Goal: Task Accomplishment & Management: Manage account settings

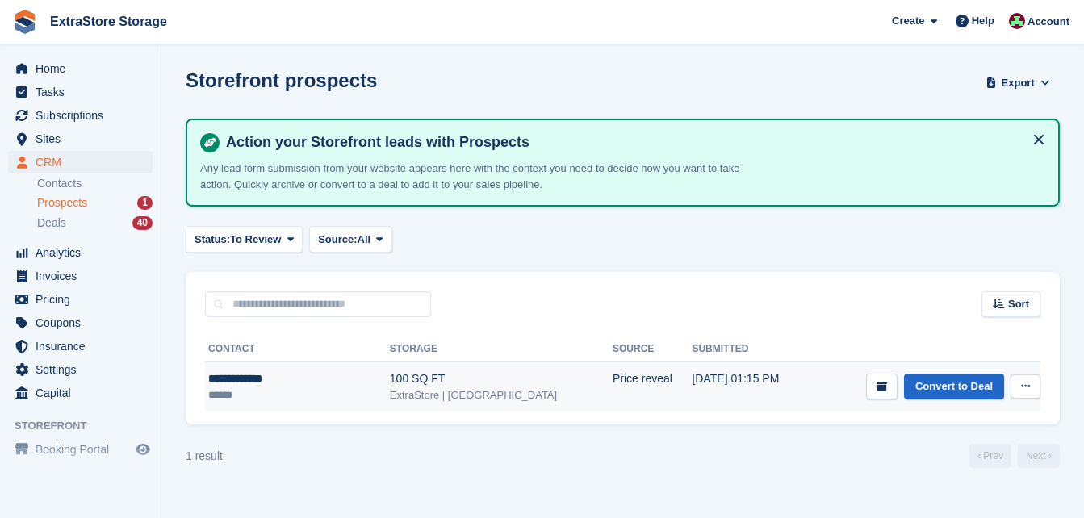
click at [264, 379] on div "**********" at bounding box center [276, 379] width 136 height 17
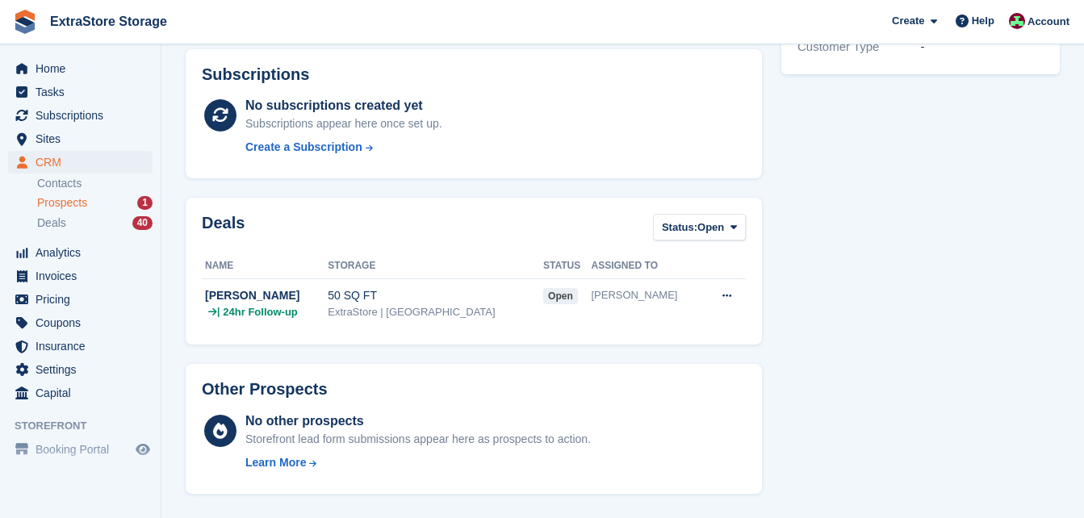
scroll to position [34, 0]
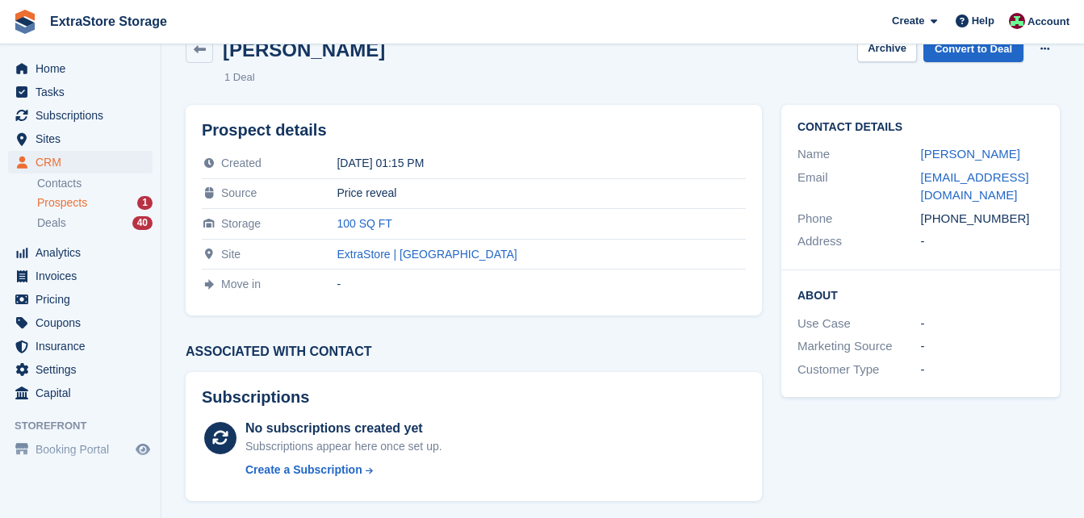
drag, startPoint x: 950, startPoint y: 220, endPoint x: 908, endPoint y: 223, distance: 42.0
click at [908, 223] on div "Phone [PHONE_NUMBER]" at bounding box center [921, 218] width 246 height 23
drag, startPoint x: 908, startPoint y: 223, endPoint x: 955, endPoint y: 221, distance: 46.9
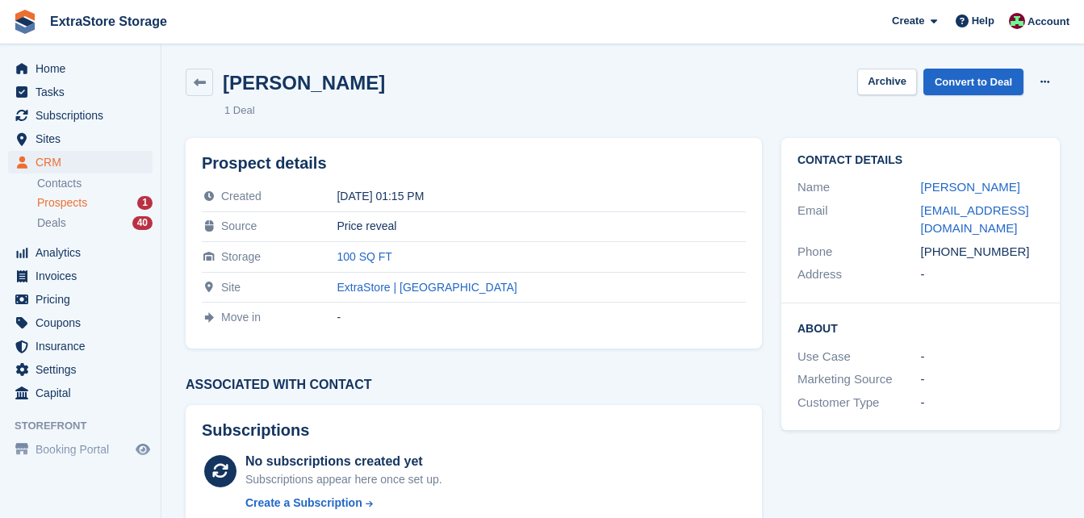
scroll to position [0, 0]
click at [207, 86] on link at bounding box center [199, 82] width 27 height 27
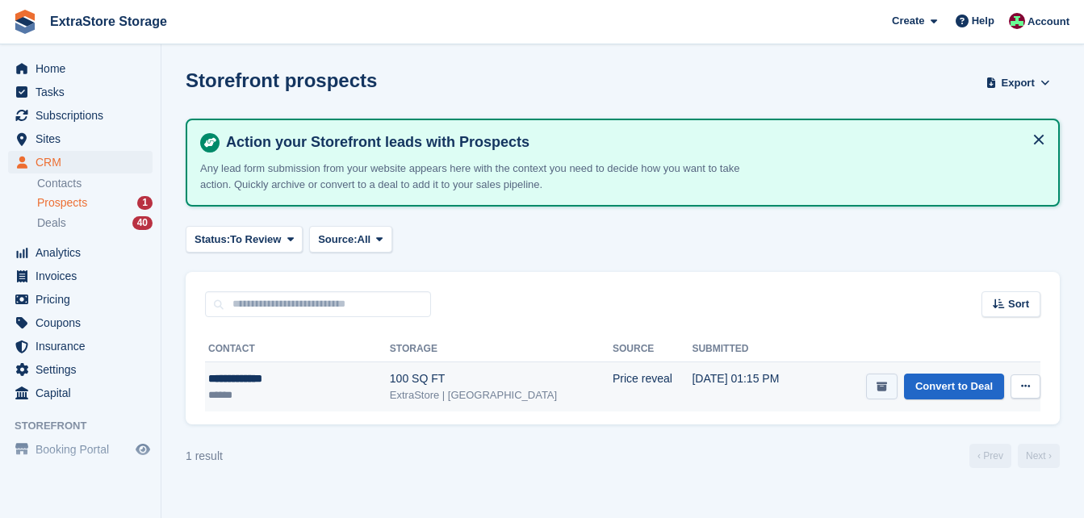
click at [886, 383] on icon "submit" at bounding box center [882, 387] width 10 height 10
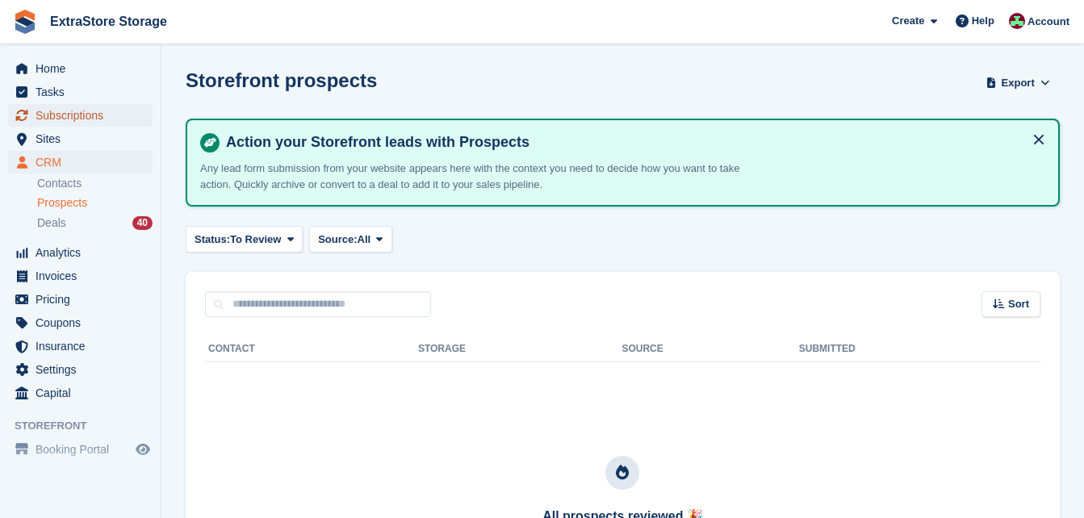
click at [42, 117] on span "Subscriptions" at bounding box center [84, 115] width 97 height 23
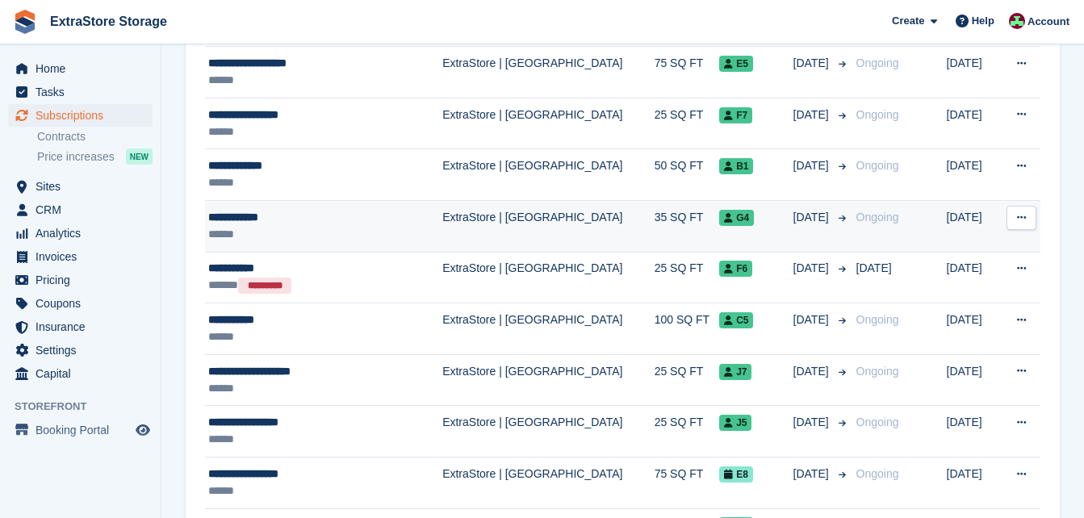
scroll to position [807, 0]
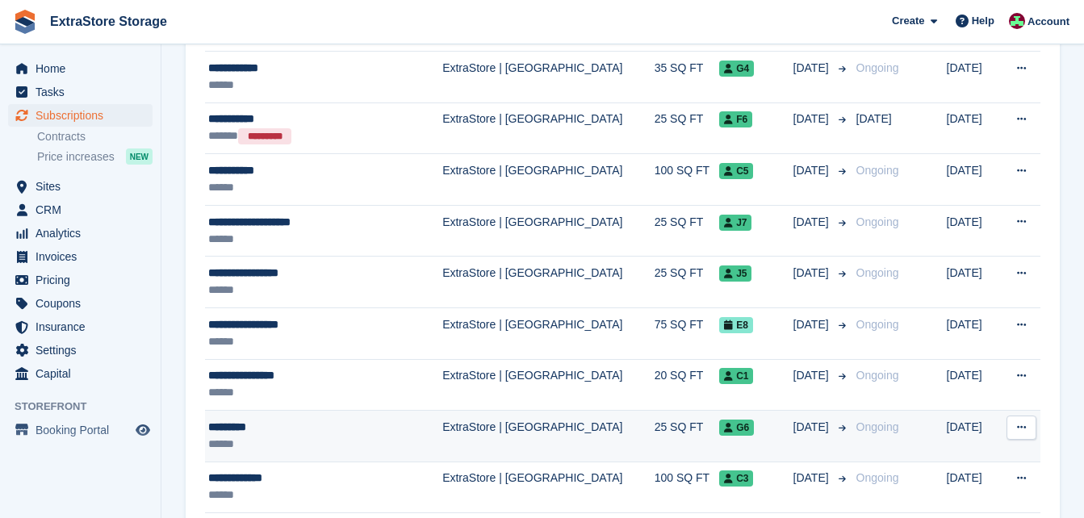
click at [295, 437] on div "******" at bounding box center [307, 444] width 199 height 17
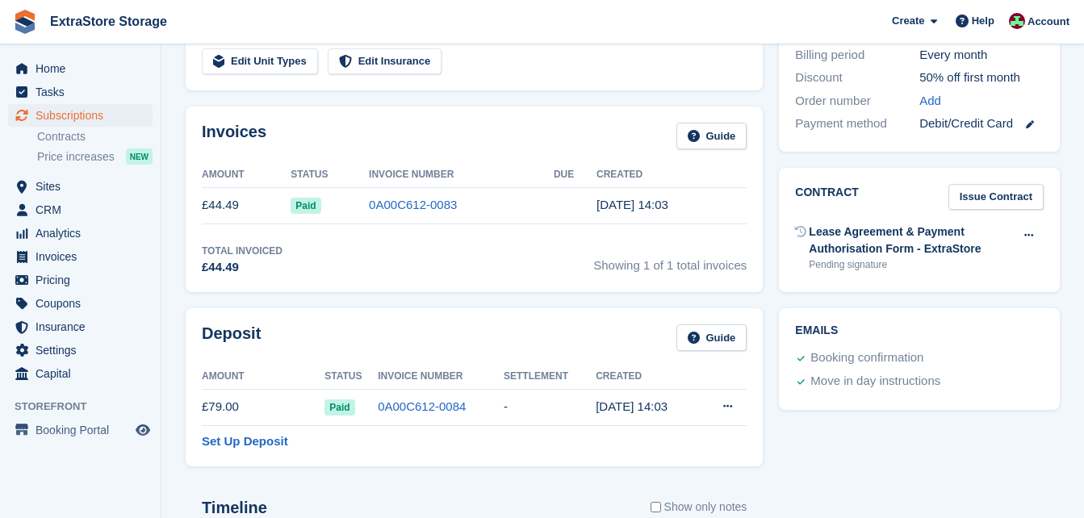
scroll to position [323, 0]
